Goal: Task Accomplishment & Management: Use online tool/utility

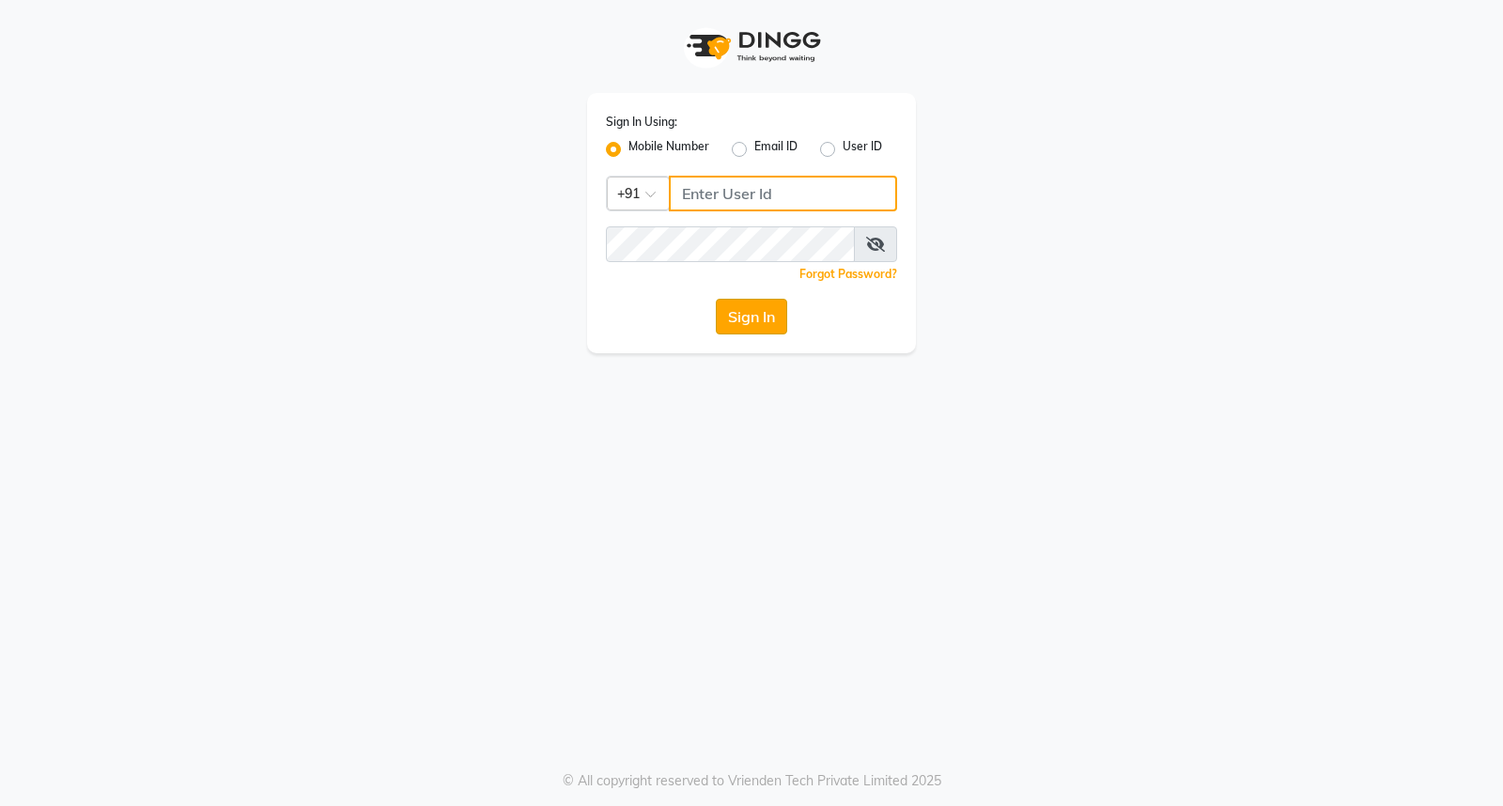
type input "9921216323"
click at [734, 315] on button "Sign In" at bounding box center [751, 317] width 71 height 36
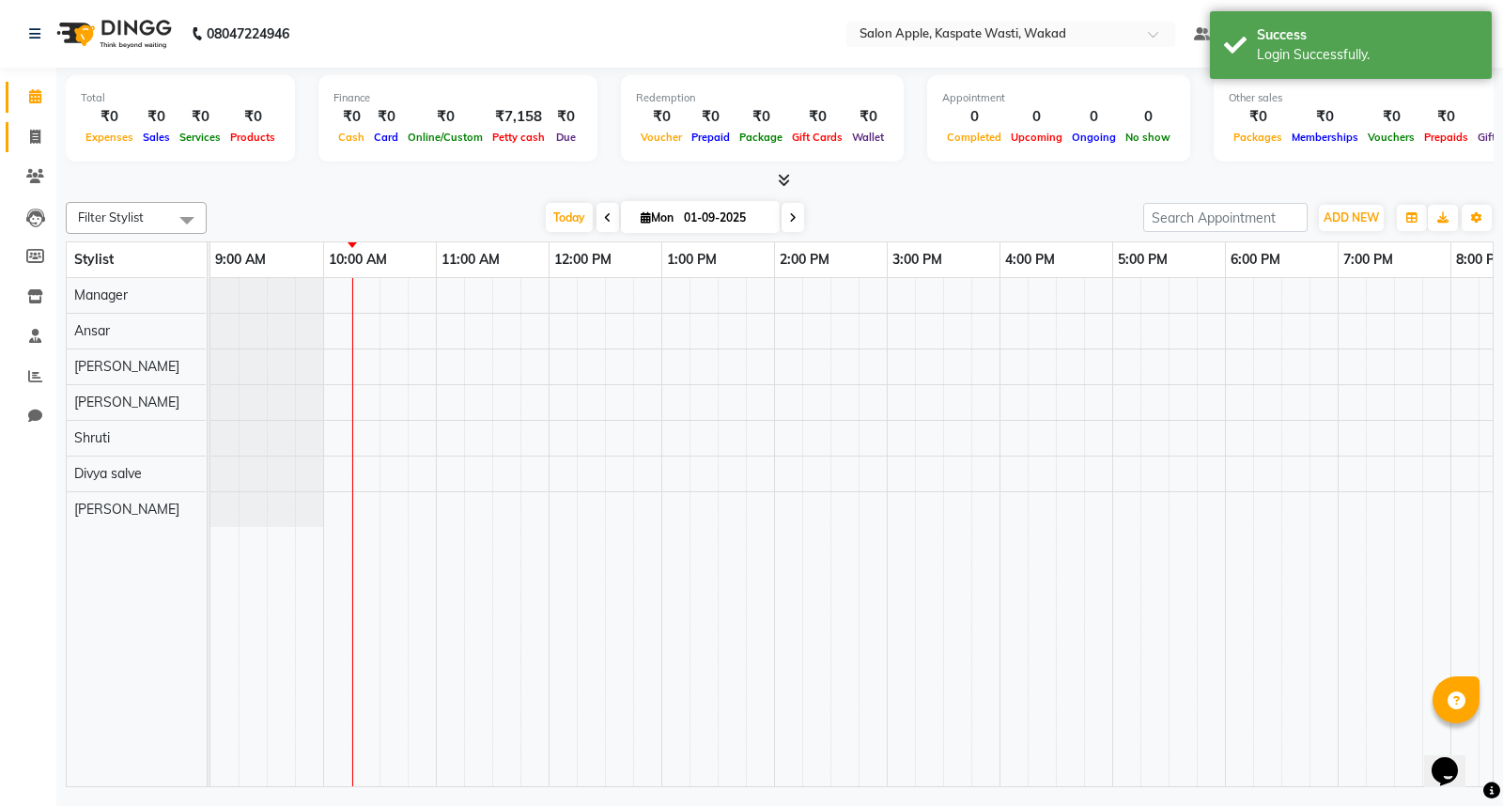
click at [7, 142] on link "Invoice" at bounding box center [28, 137] width 45 height 31
select select "7956"
select select "service"
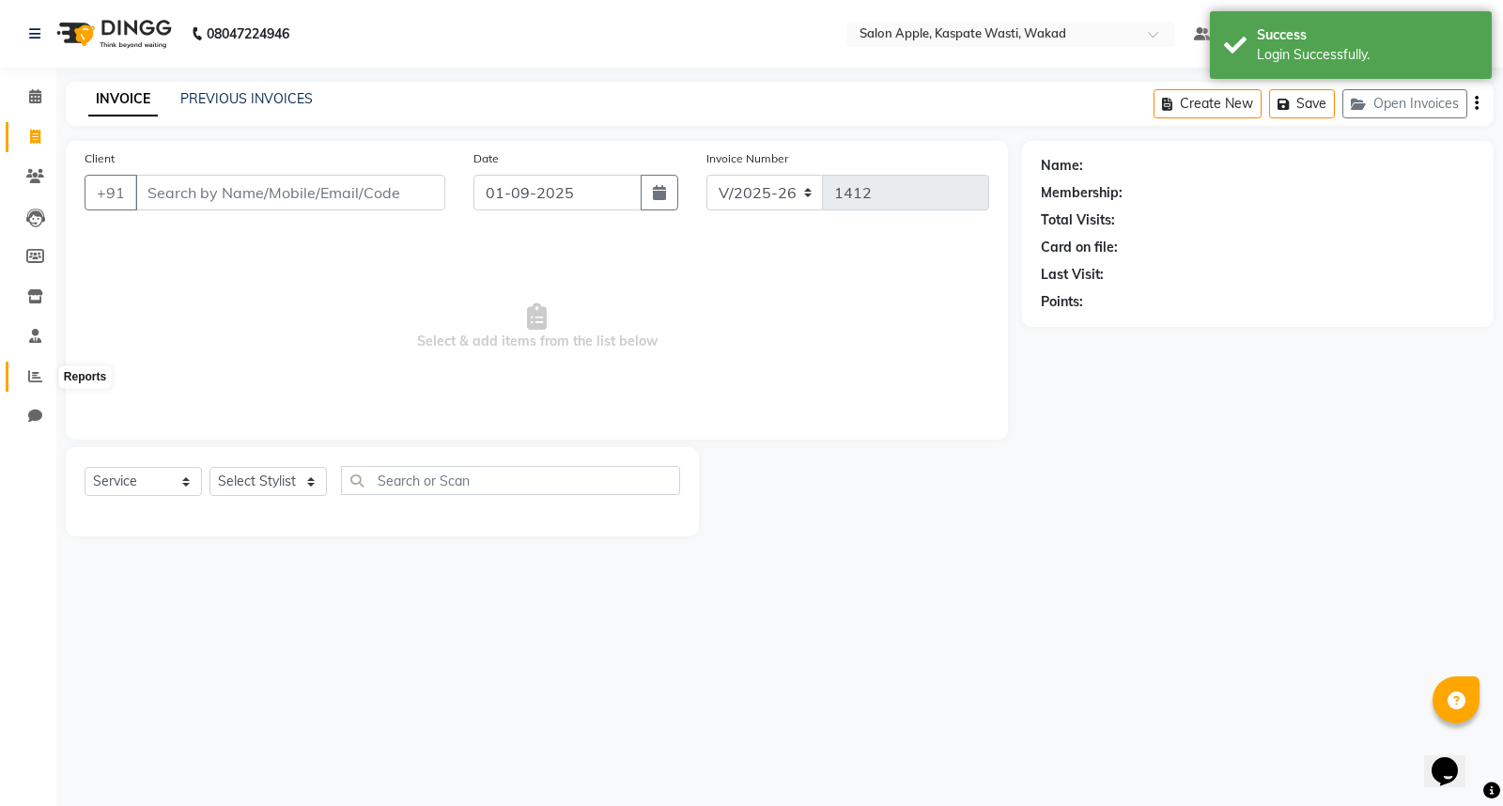
click at [40, 381] on icon at bounding box center [35, 376] width 14 height 14
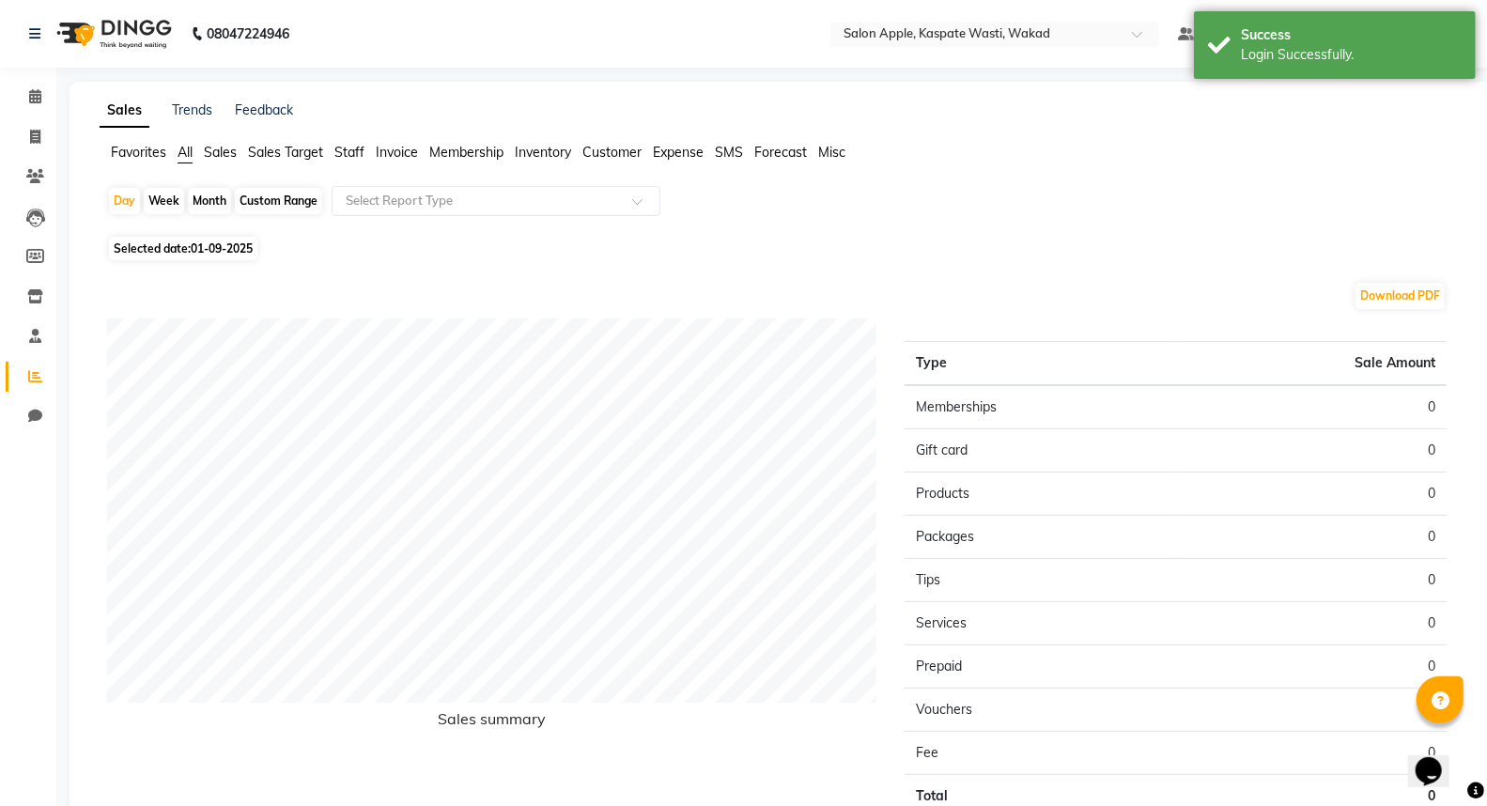
drag, startPoint x: 219, startPoint y: 198, endPoint x: 210, endPoint y: 216, distance: 20.2
click at [218, 198] on div "Month" at bounding box center [209, 201] width 43 height 26
select select "9"
select select "2025"
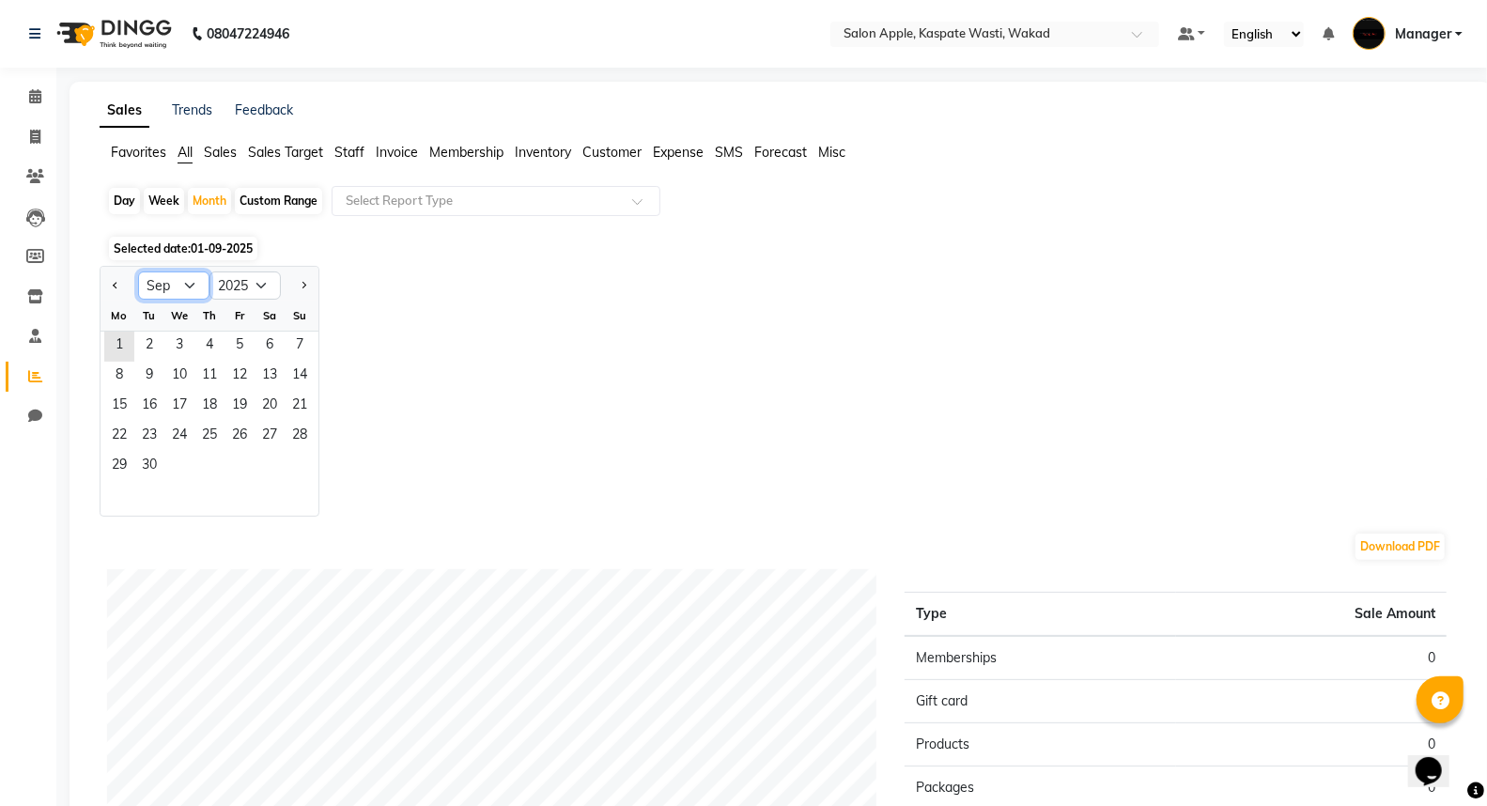
click at [195, 288] on select "Jan Feb Mar Apr May Jun [DATE] Aug Sep Oct Nov Dec" at bounding box center [173, 286] width 71 height 28
select select "8"
click at [138, 272] on select "Jan Feb Mar Apr May Jun [DATE] Aug Sep Oct Nov Dec" at bounding box center [173, 286] width 71 height 28
drag, startPoint x: 236, startPoint y: 341, endPoint x: 205, endPoint y: 405, distance: 71.0
click at [236, 340] on span "1" at bounding box center [240, 347] width 30 height 30
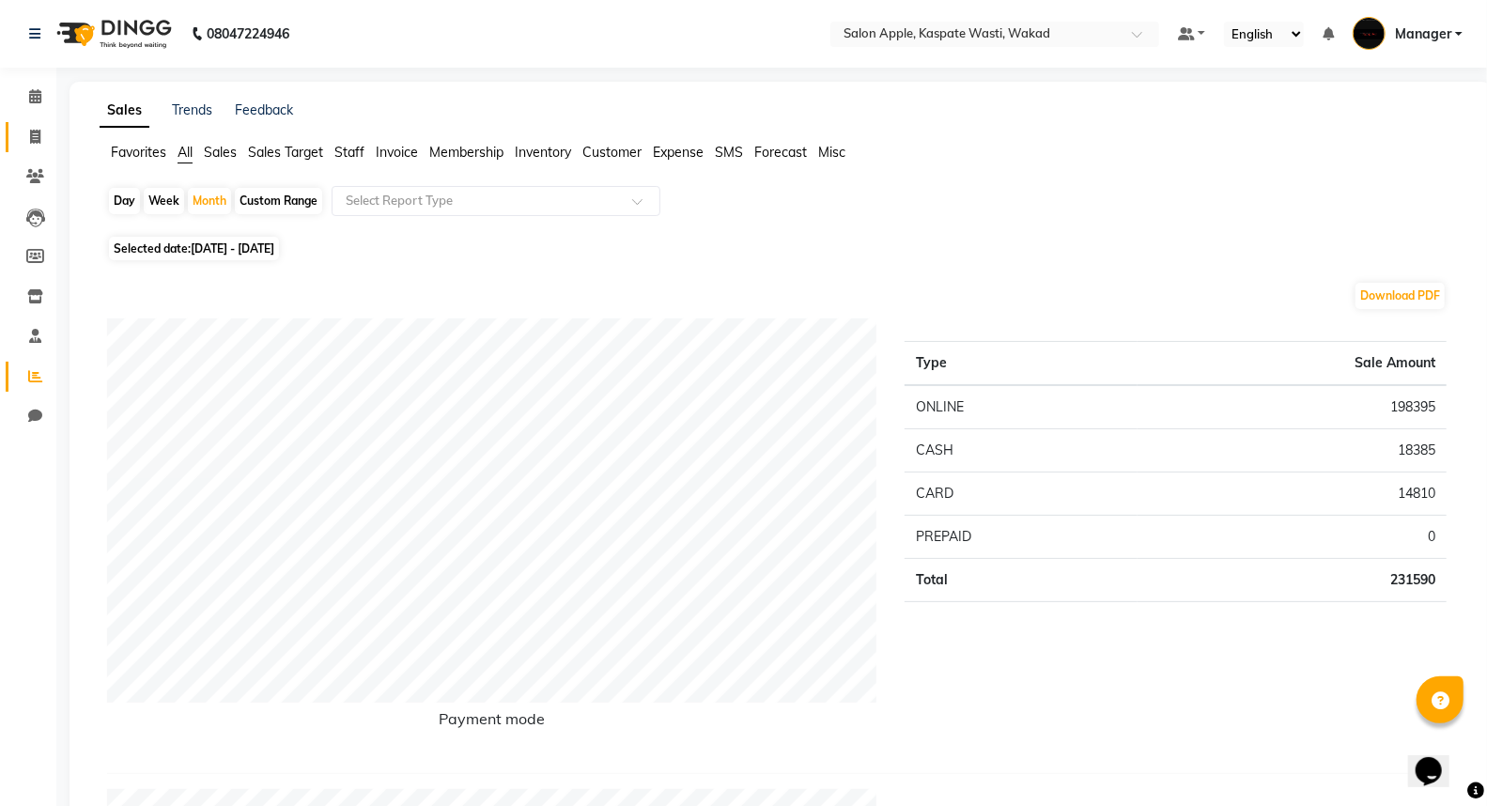
click at [39, 151] on link "Invoice" at bounding box center [28, 137] width 45 height 31
select select "7956"
select select "service"
